Goal: Task Accomplishment & Management: Use online tool/utility

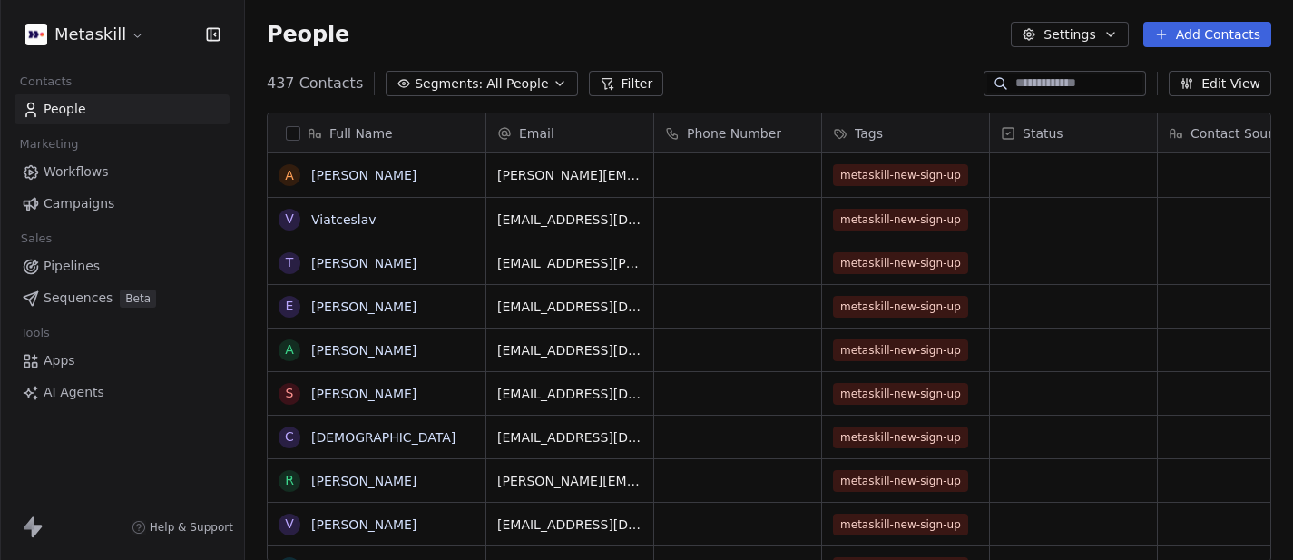
scroll to position [493, 1048]
click at [96, 179] on span "Workflows" at bounding box center [76, 171] width 65 height 19
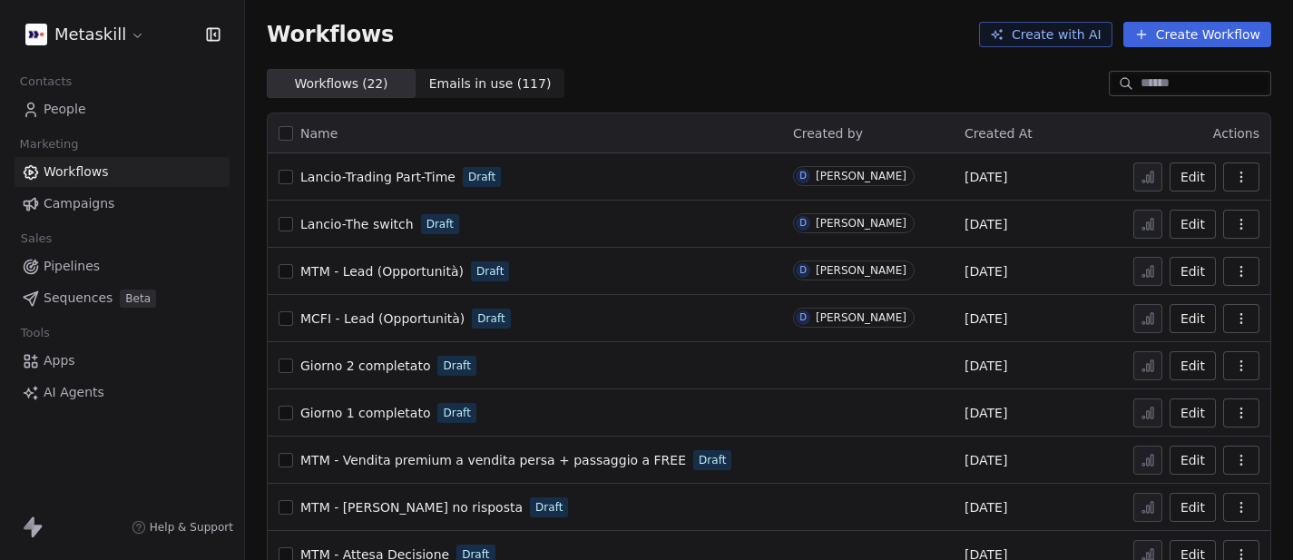
click at [1189, 29] on button "Create Workflow" at bounding box center [1197, 34] width 148 height 25
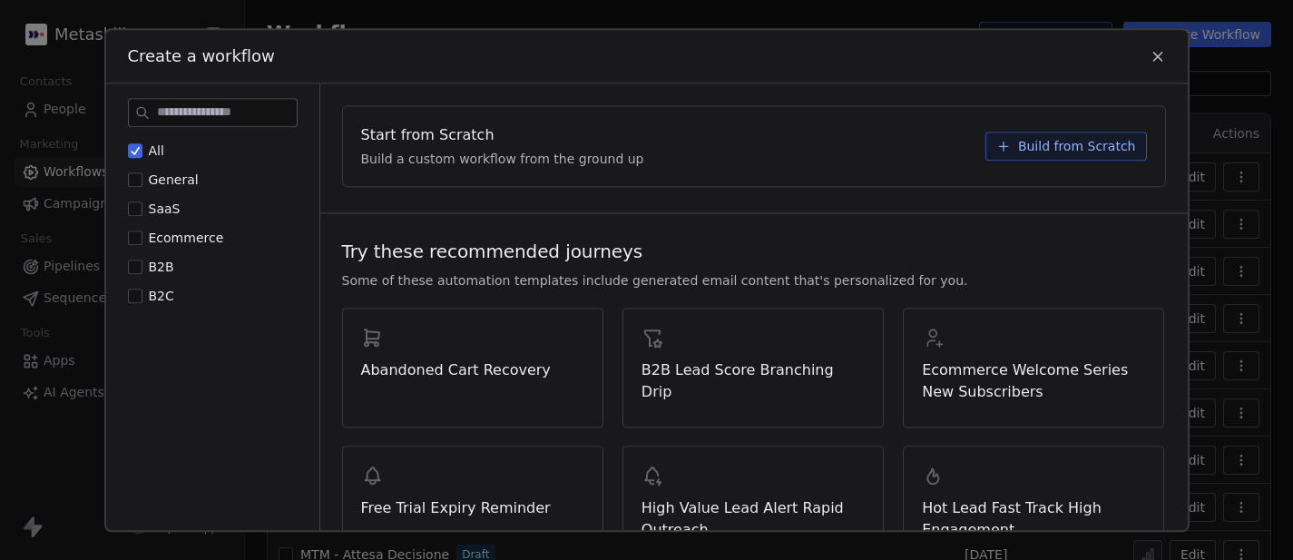
click at [134, 264] on button "B2B" at bounding box center [135, 267] width 15 height 18
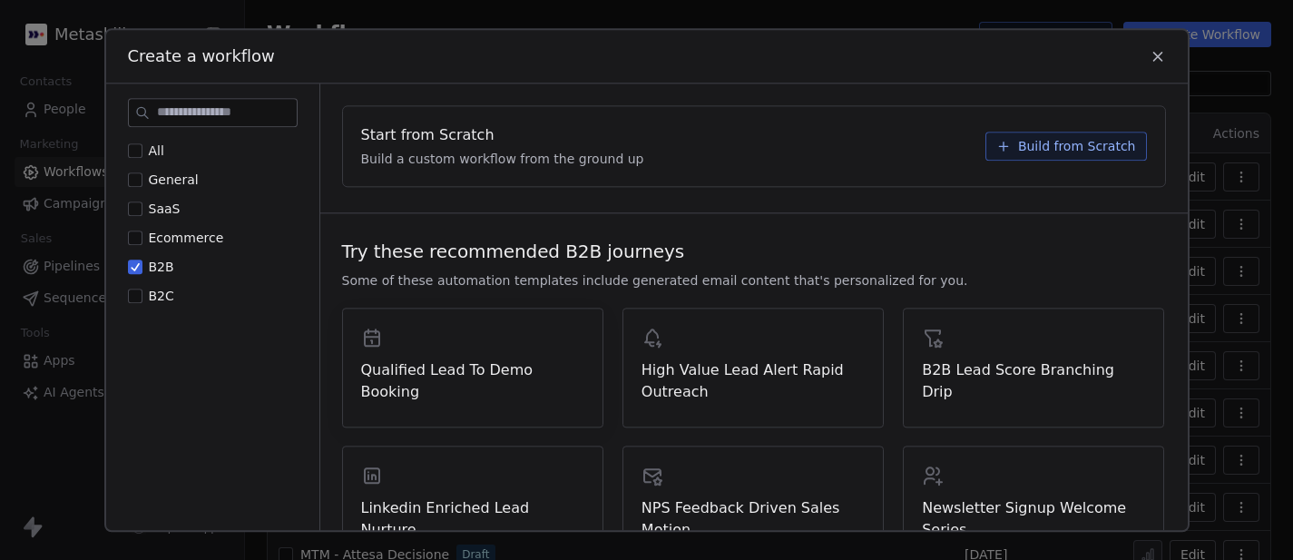
click at [518, 363] on span "Qualified Lead To Demo Booking" at bounding box center [472, 381] width 223 height 44
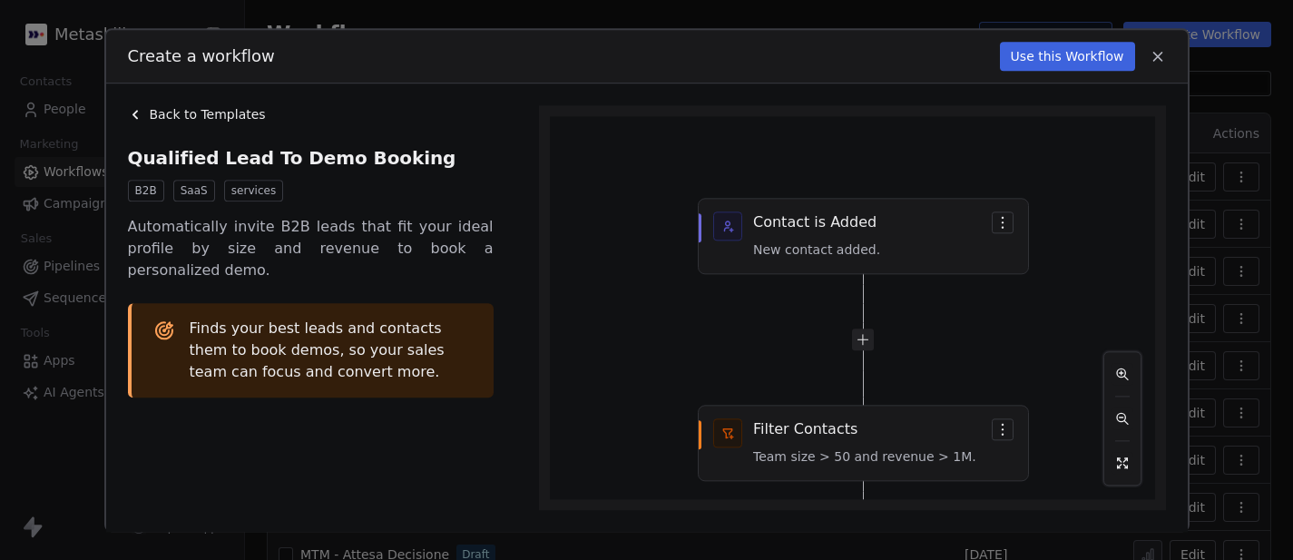
click at [1094, 66] on button "Use this Workflow" at bounding box center [1067, 56] width 135 height 29
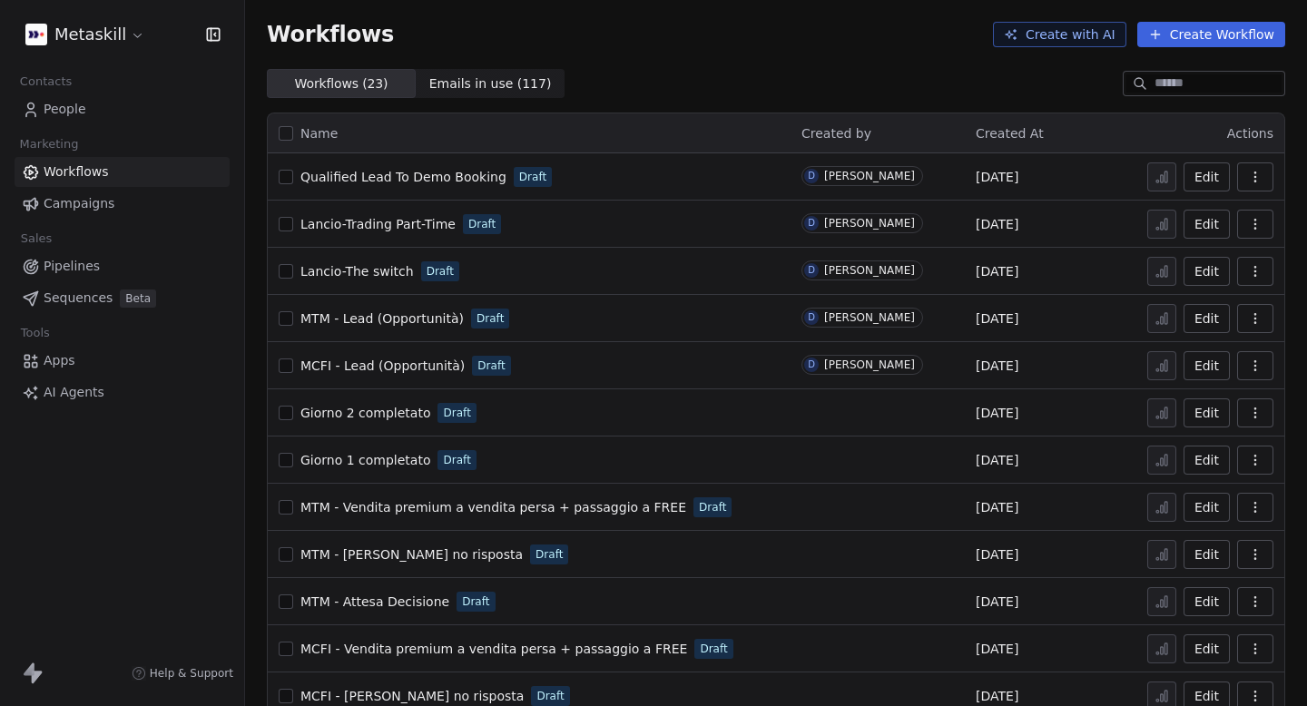
click at [1251, 181] on icon "button" at bounding box center [1255, 177] width 15 height 15
click at [1191, 315] on span "Delete" at bounding box center [1200, 308] width 42 height 18
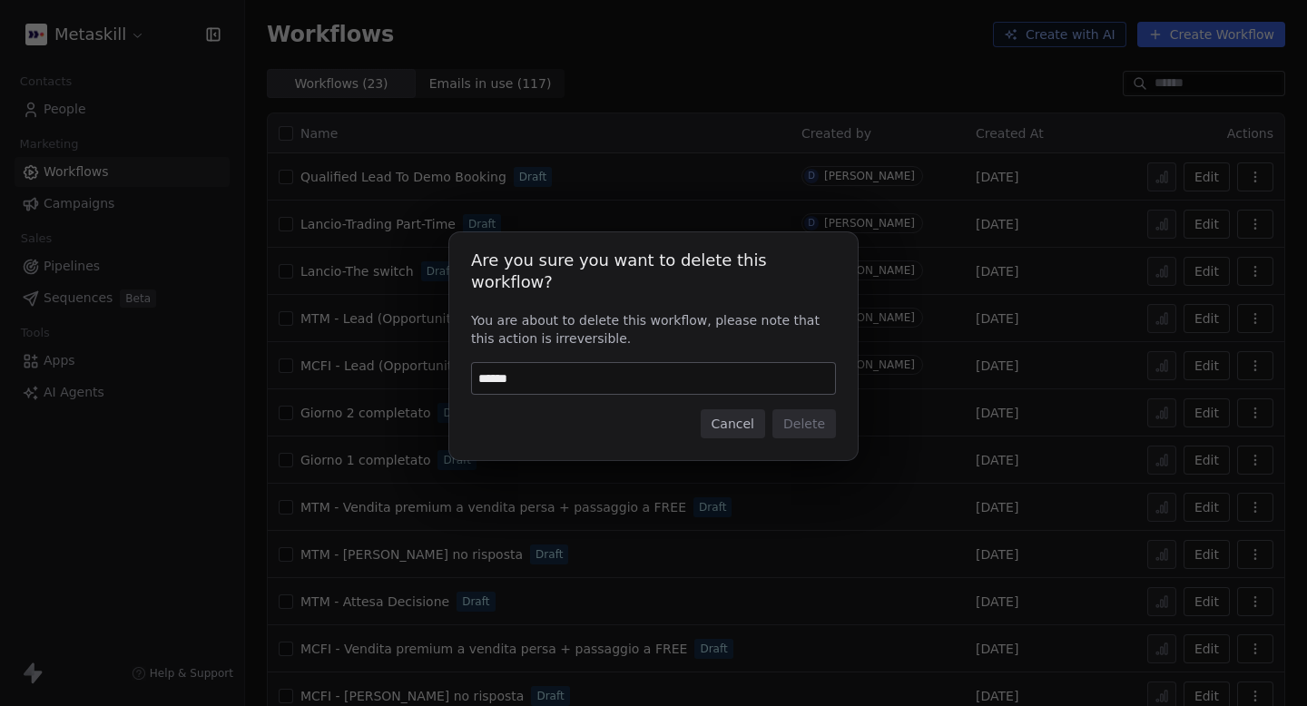
type input "******"
click at [837, 407] on div "Are you sure you want to delete this workflow? You are about to delete this wor…" at bounding box center [653, 346] width 408 height 229
drag, startPoint x: 706, startPoint y: 364, endPoint x: 457, endPoint y: 331, distance: 250.8
click at [457, 331] on div "Are you sure you want to delete this workflow? You are about to delete this wor…" at bounding box center [653, 346] width 408 height 229
type input "******"
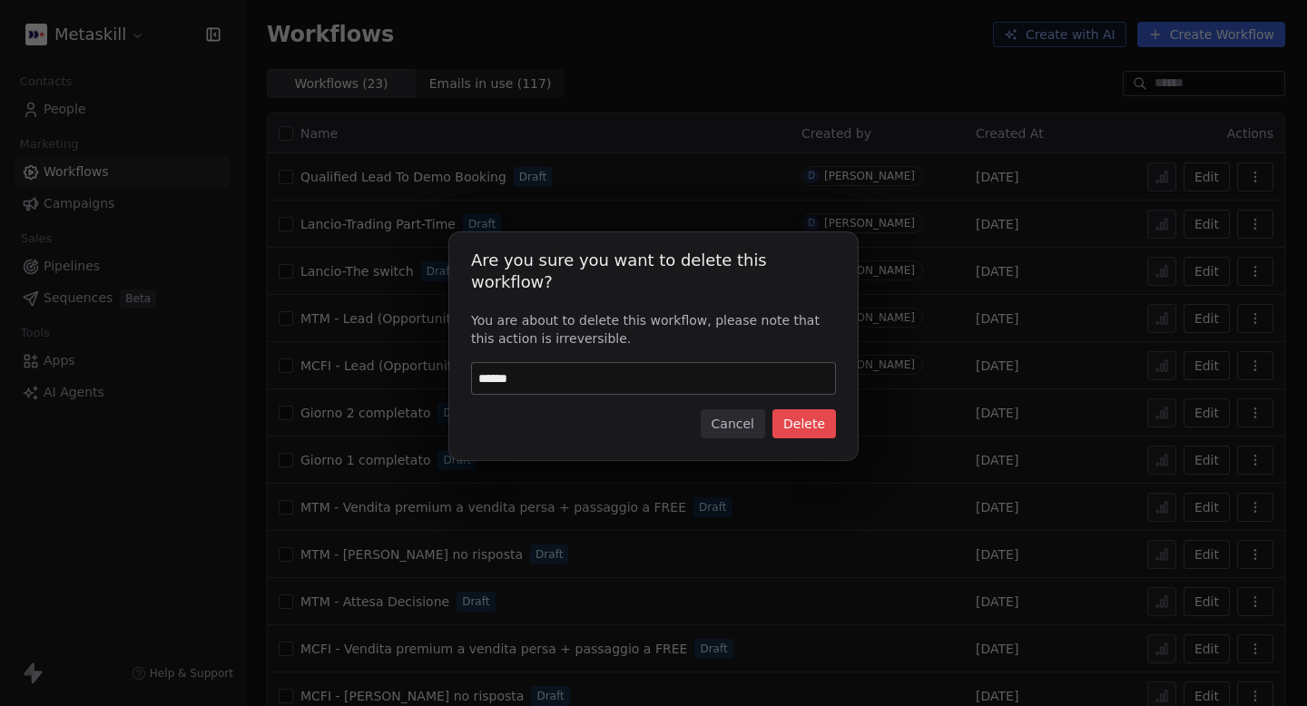
click at [817, 418] on button "Delete" at bounding box center [804, 423] width 64 height 29
